Goal: Task Accomplishment & Management: Use online tool/utility

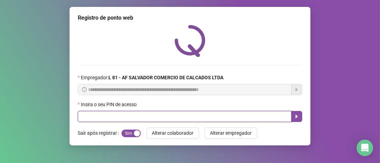
click at [145, 119] on input "text" at bounding box center [185, 116] width 214 height 11
type input "*****"
drag, startPoint x: 296, startPoint y: 116, endPoint x: 287, endPoint y: 115, distance: 9.4
click at [294, 115] on icon "caret-right" at bounding box center [297, 116] width 6 height 6
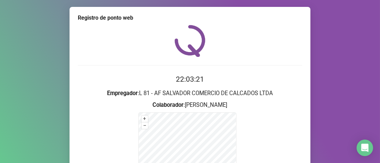
scroll to position [103, 0]
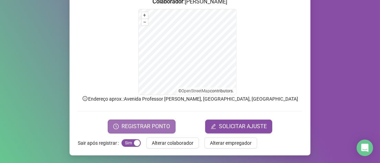
click at [132, 130] on button "REGISTRAR PONTO" at bounding box center [142, 126] width 68 height 14
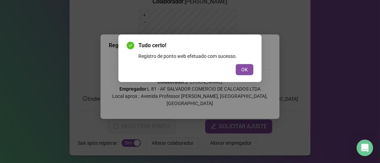
drag, startPoint x: 239, startPoint y: 70, endPoint x: 223, endPoint y: 81, distance: 19.1
click at [239, 70] on button "OK" at bounding box center [245, 69] width 18 height 11
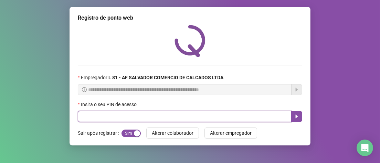
click at [101, 116] on input "text" at bounding box center [185, 116] width 214 height 11
type input "*****"
click at [295, 118] on icon "caret-right" at bounding box center [297, 116] width 6 height 6
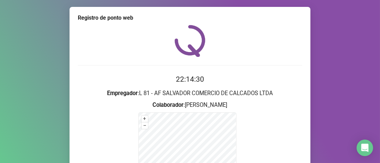
scroll to position [103, 0]
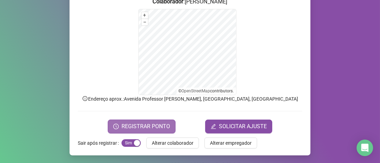
click at [152, 126] on span "REGISTRAR PONTO" at bounding box center [145, 126] width 48 height 8
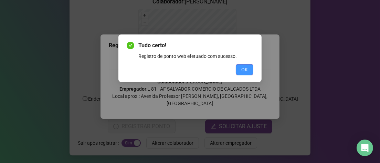
click at [247, 72] on span "OK" at bounding box center [244, 70] width 7 height 8
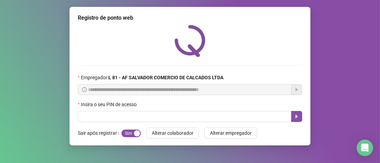
scroll to position [0, 0]
